Goal: Task Accomplishment & Management: Manage account settings

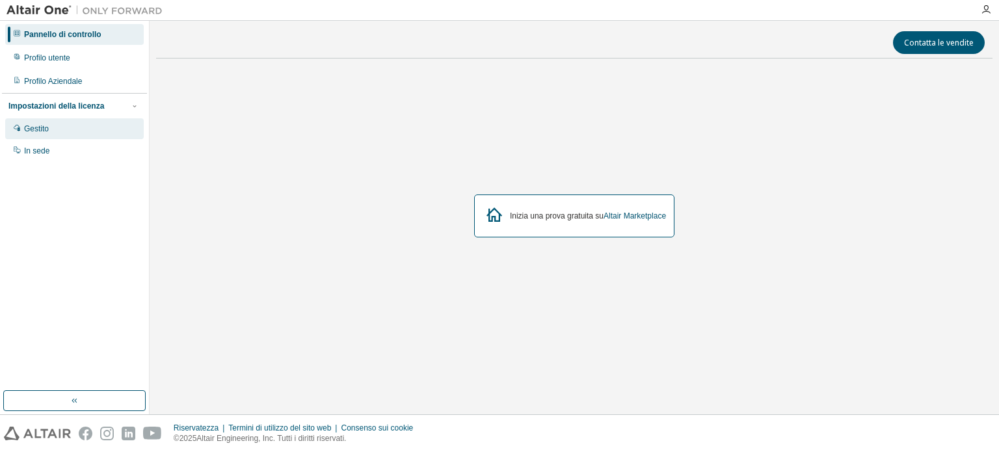
click at [26, 124] on font "Gestito" at bounding box center [36, 128] width 25 height 9
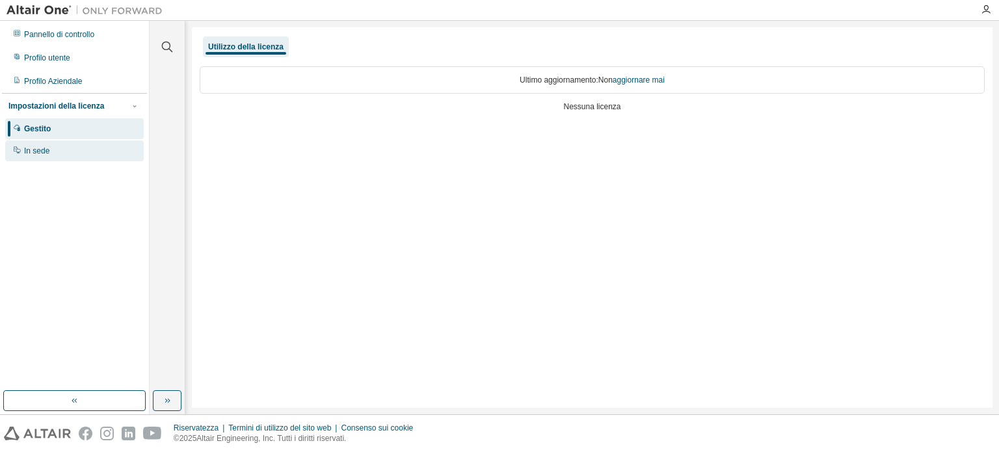
click at [25, 146] on font "In sede" at bounding box center [36, 150] width 25 height 9
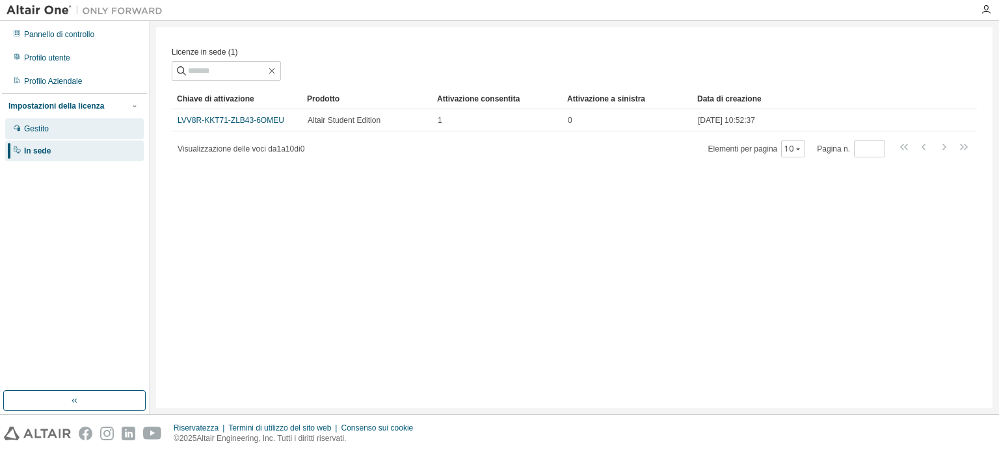
click at [104, 129] on div "Gestito" at bounding box center [74, 128] width 139 height 21
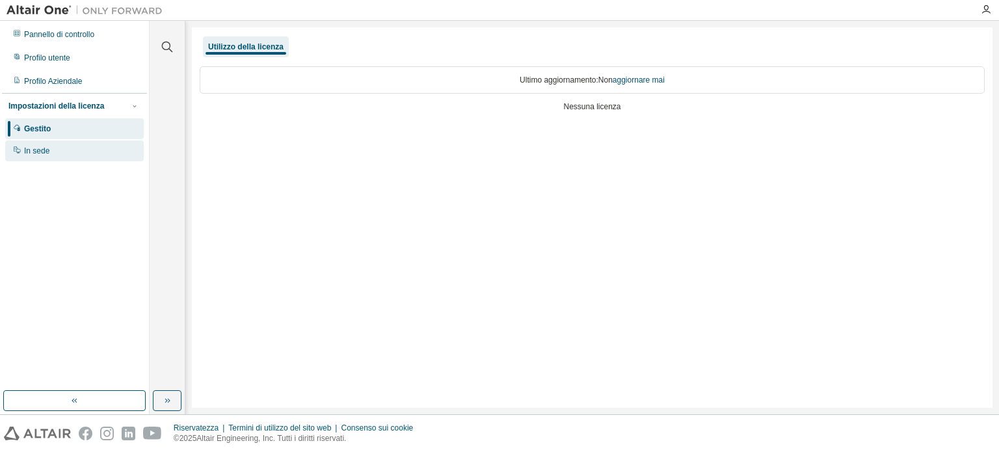
click at [47, 142] on div "In sede" at bounding box center [74, 150] width 139 height 21
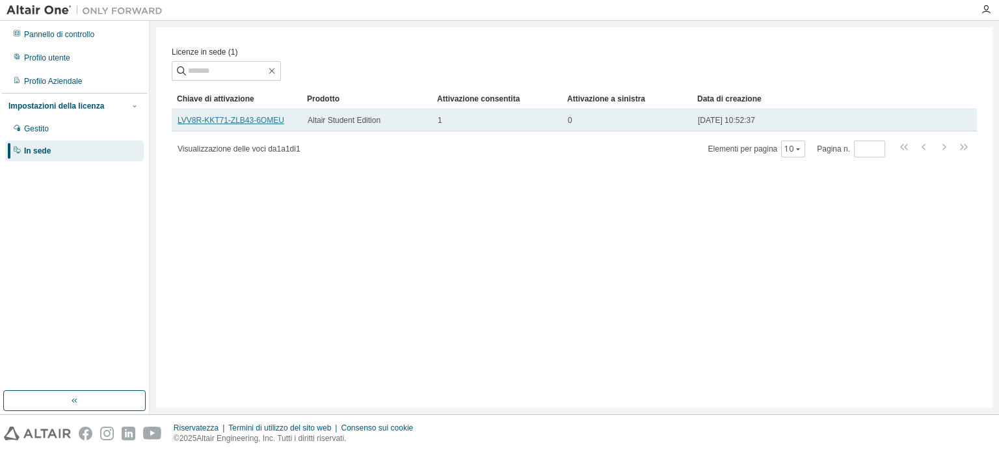
click at [202, 120] on font "LVV8R-KKT71-ZLB43-6OMEU" at bounding box center [231, 120] width 107 height 9
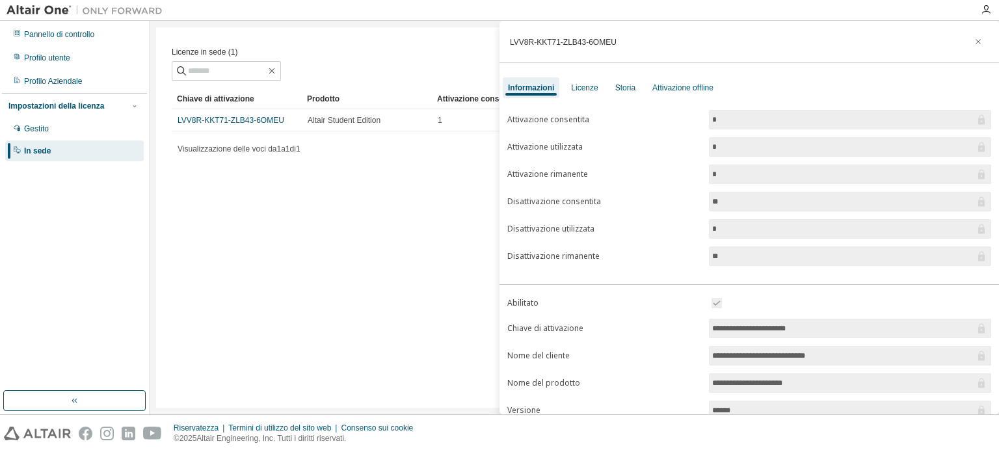
click at [291, 233] on div "Licenze in sede (1) Chiaro Carico Salva Salva con nome Campo Operatore Valore S…" at bounding box center [574, 217] width 836 height 380
click at [572, 87] on font "Licenze" at bounding box center [584, 87] width 27 height 9
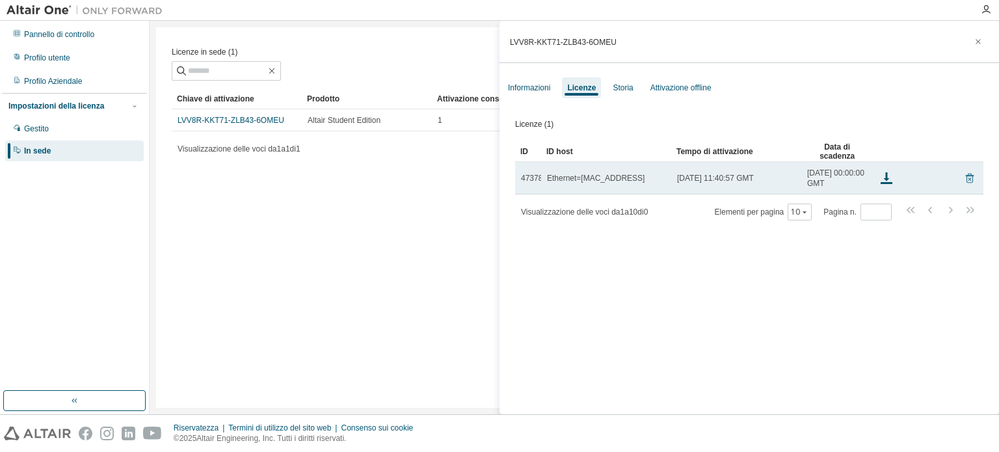
click at [964, 186] on icon at bounding box center [970, 178] width 12 height 16
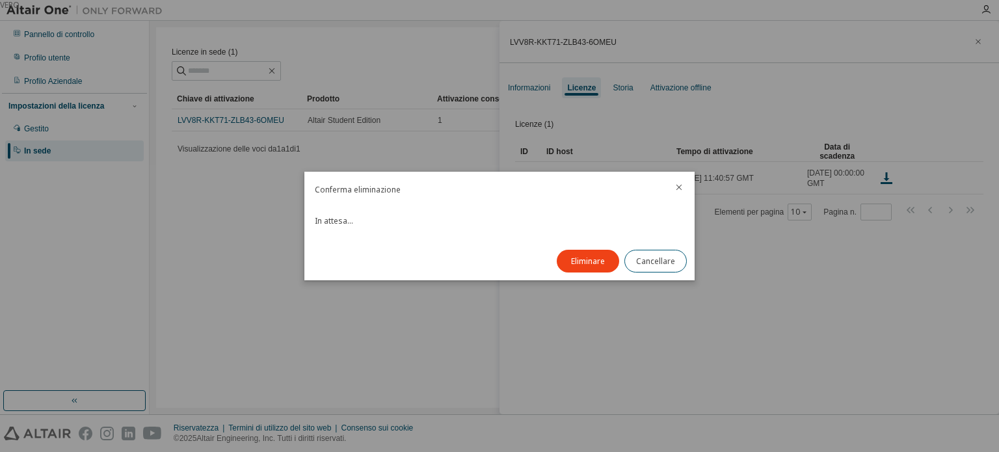
click at [684, 187] on div at bounding box center [678, 189] width 31 height 34
click at [676, 187] on icon "vicino" at bounding box center [679, 187] width 10 height 10
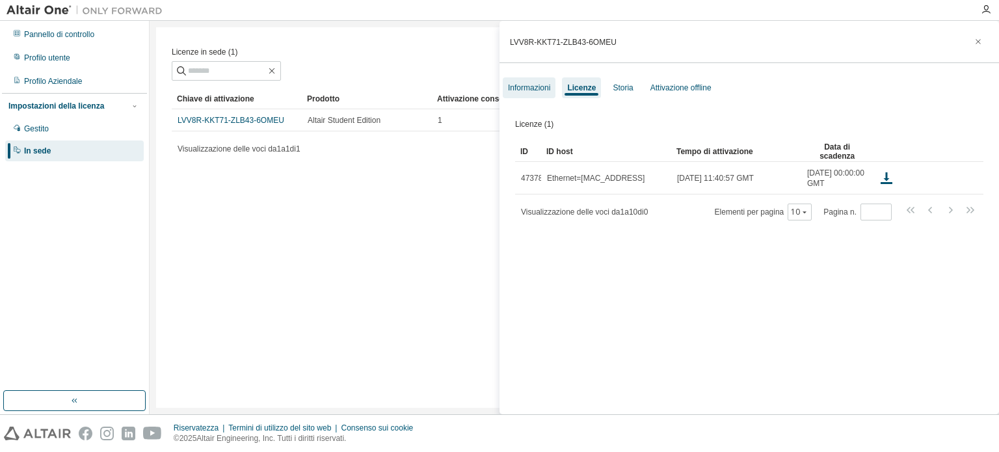
click at [525, 96] on div "Informazioni" at bounding box center [529, 87] width 53 height 21
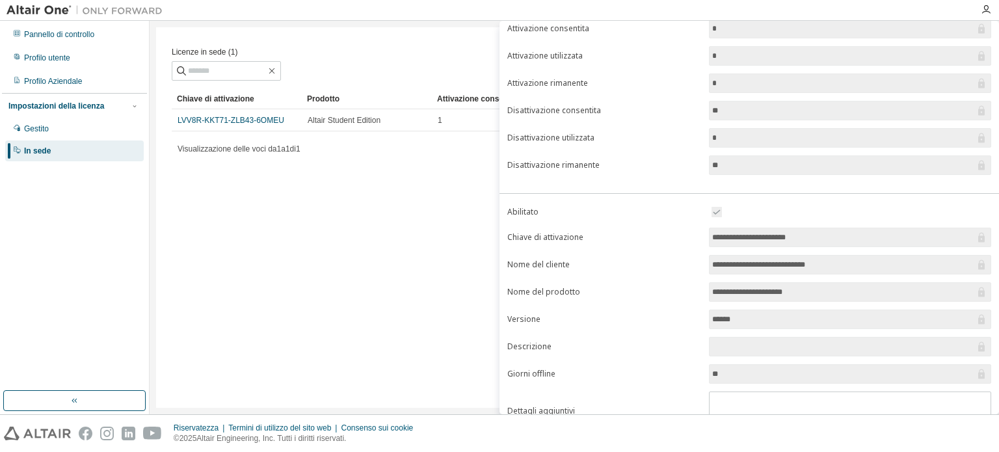
scroll to position [144, 0]
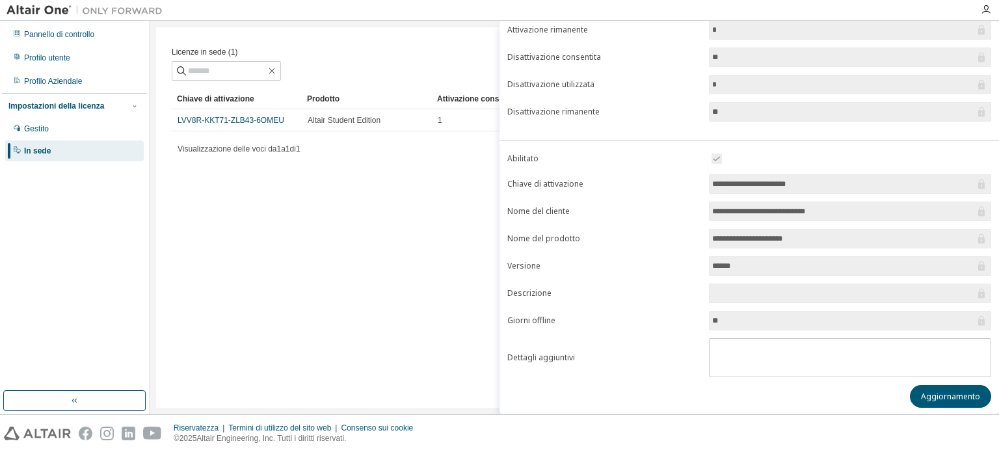
click at [744, 267] on input "******" at bounding box center [843, 265] width 263 height 13
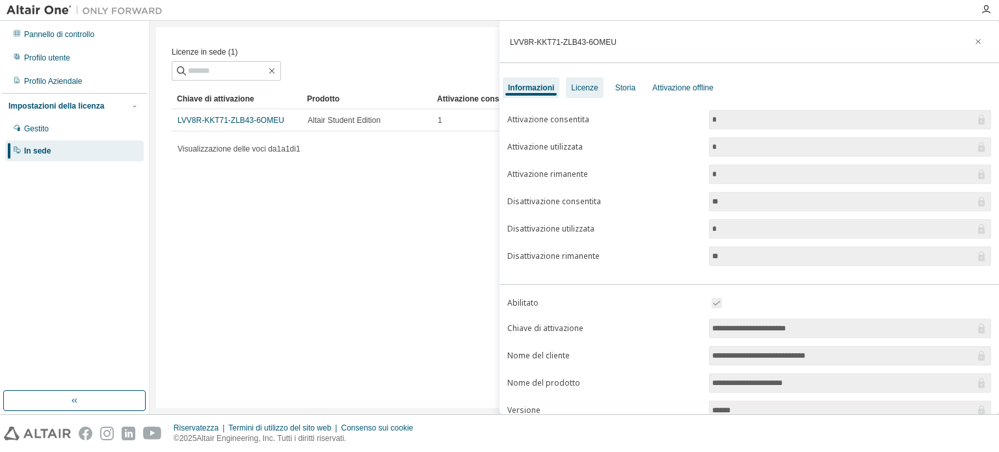
click at [577, 88] on font "Licenze" at bounding box center [584, 87] width 27 height 9
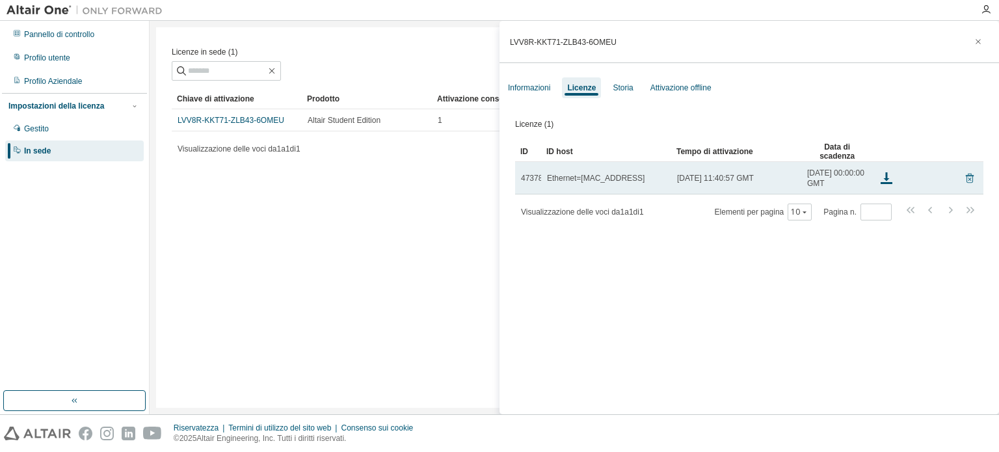
click at [966, 183] on icon at bounding box center [970, 179] width 8 height 10
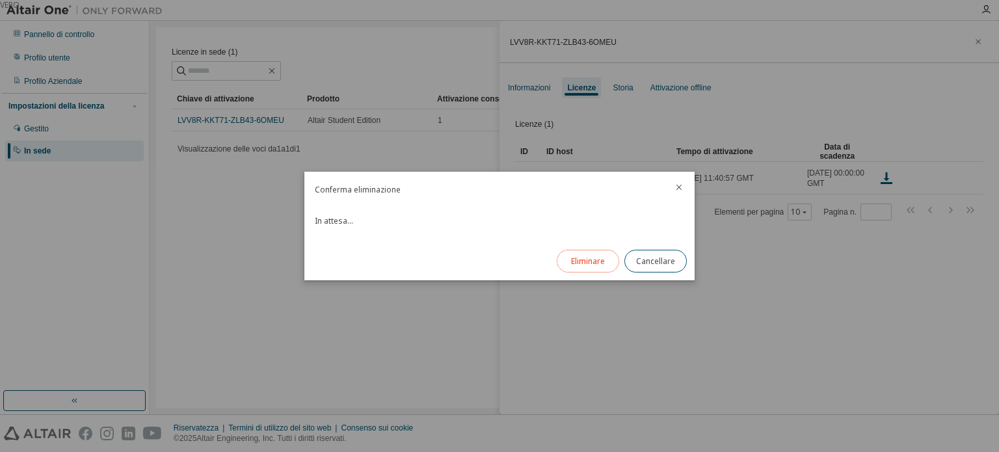
click at [582, 263] on font "Eliminare" at bounding box center [588, 261] width 34 height 11
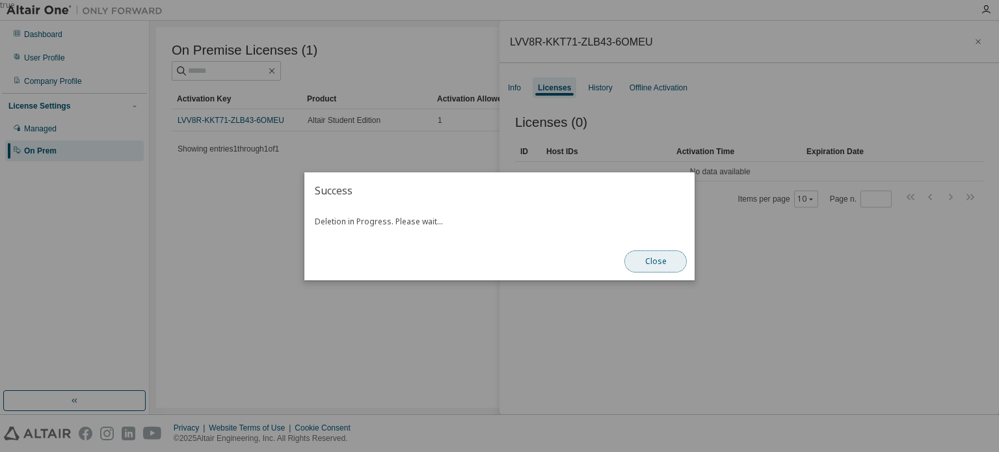
click at [663, 265] on button "Close" at bounding box center [655, 261] width 62 height 22
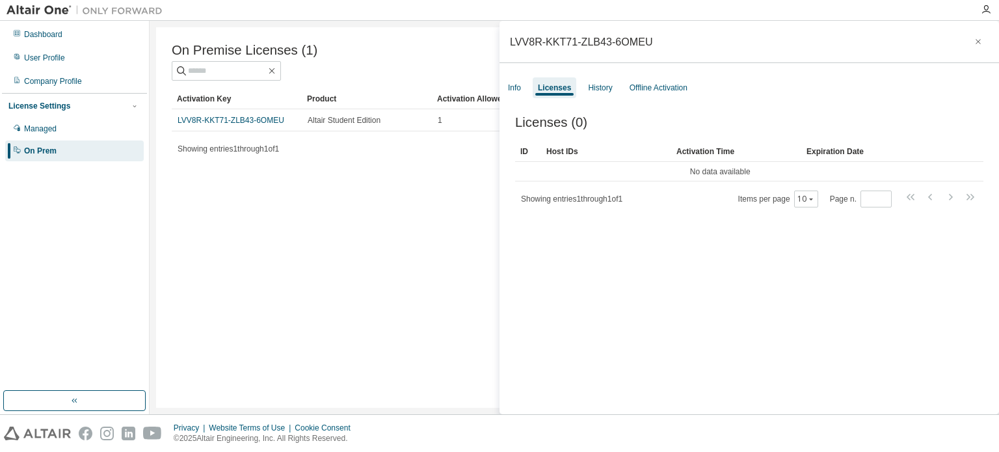
drag, startPoint x: 967, startPoint y: 41, endPoint x: 678, endPoint y: 293, distance: 383.0
click at [678, 293] on div "LVV8R-KKT71-ZLB43-6OMEU Info Licenses History Offline Activation Licenses (0) C…" at bounding box center [748, 217] width 499 height 393
click at [510, 78] on div "Info" at bounding box center [514, 87] width 23 height 21
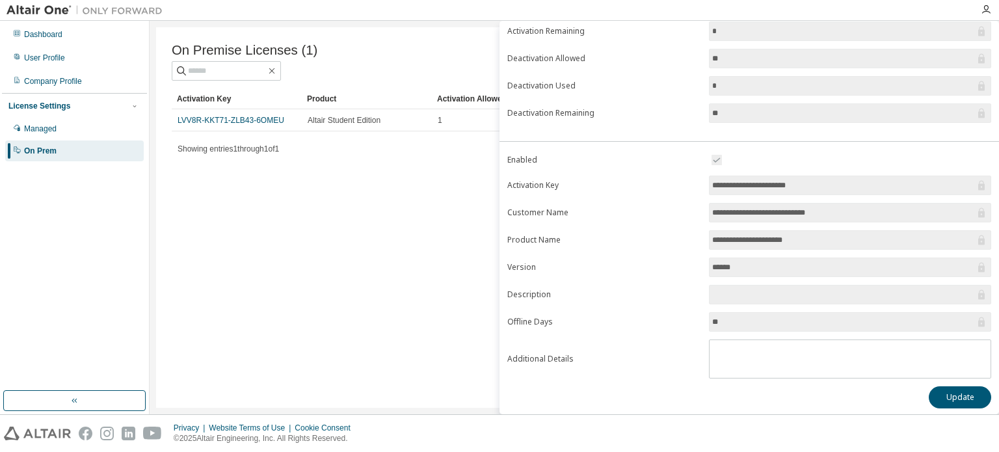
scroll to position [143, 0]
click at [955, 394] on button "Update" at bounding box center [960, 397] width 62 height 22
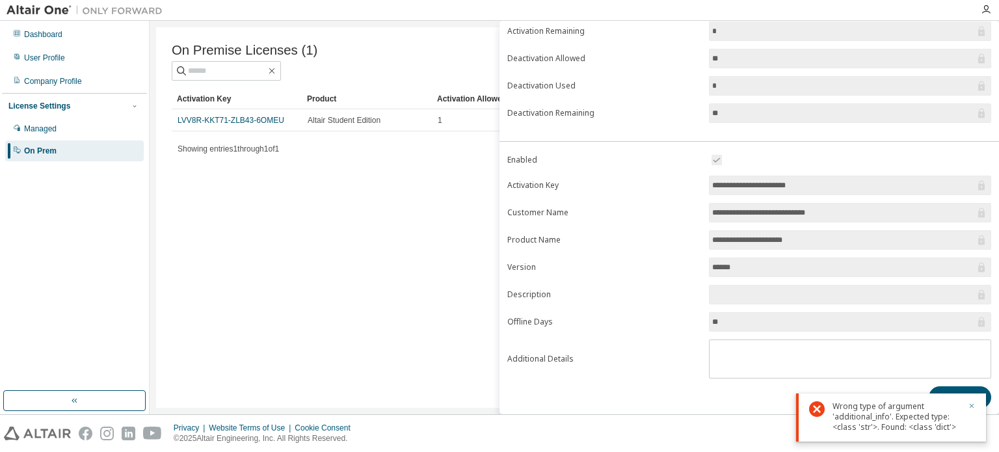
click at [972, 411] on button "button" at bounding box center [972, 407] width 8 height 12
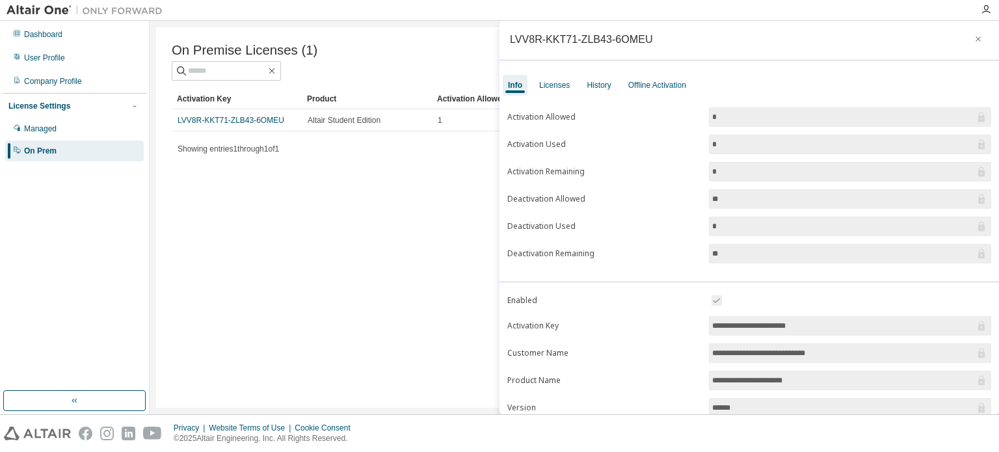
scroll to position [0, 0]
click at [827, 326] on input "**********" at bounding box center [843, 328] width 263 height 13
drag, startPoint x: 819, startPoint y: 327, endPoint x: 693, endPoint y: 315, distance: 126.1
click at [693, 315] on form "**********" at bounding box center [749, 408] width 484 height 226
